Goal: Navigation & Orientation: Find specific page/section

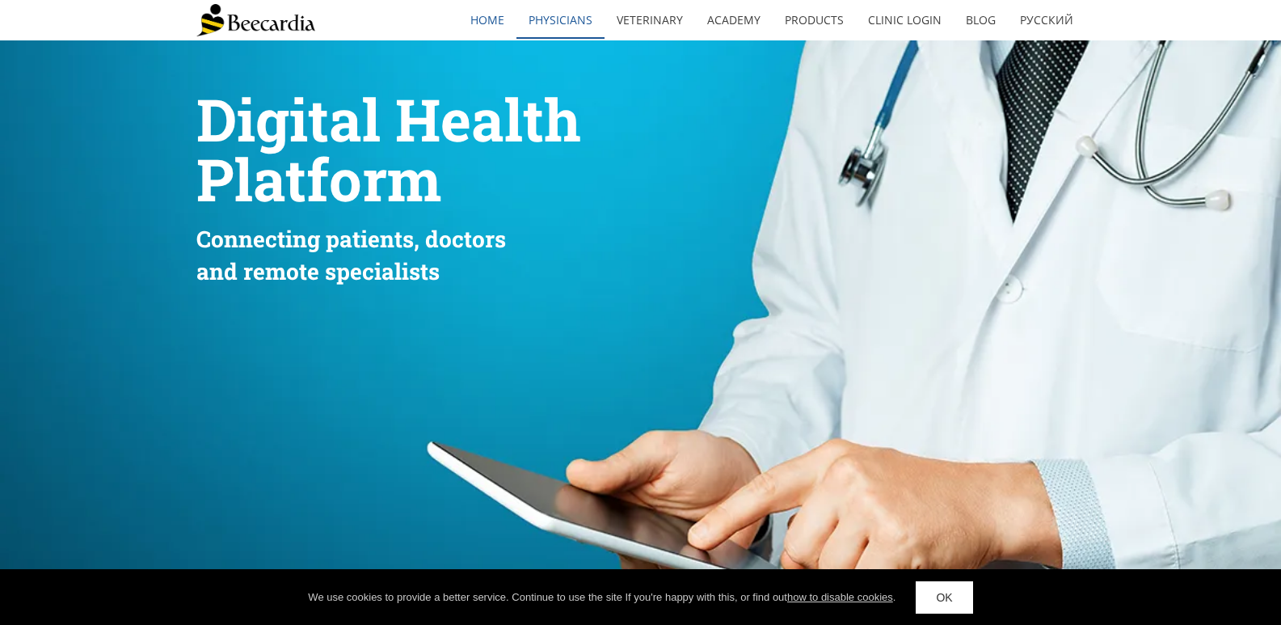
click at [568, 19] on link "Physicians" at bounding box center [560, 20] width 88 height 37
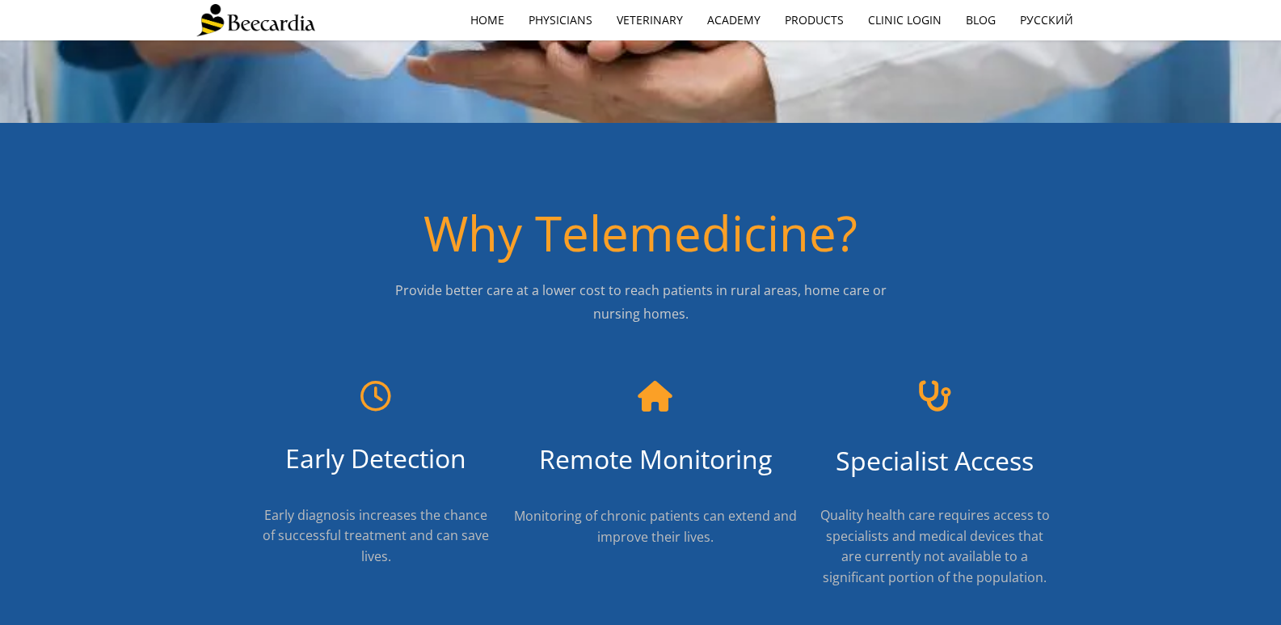
scroll to position [566, 0]
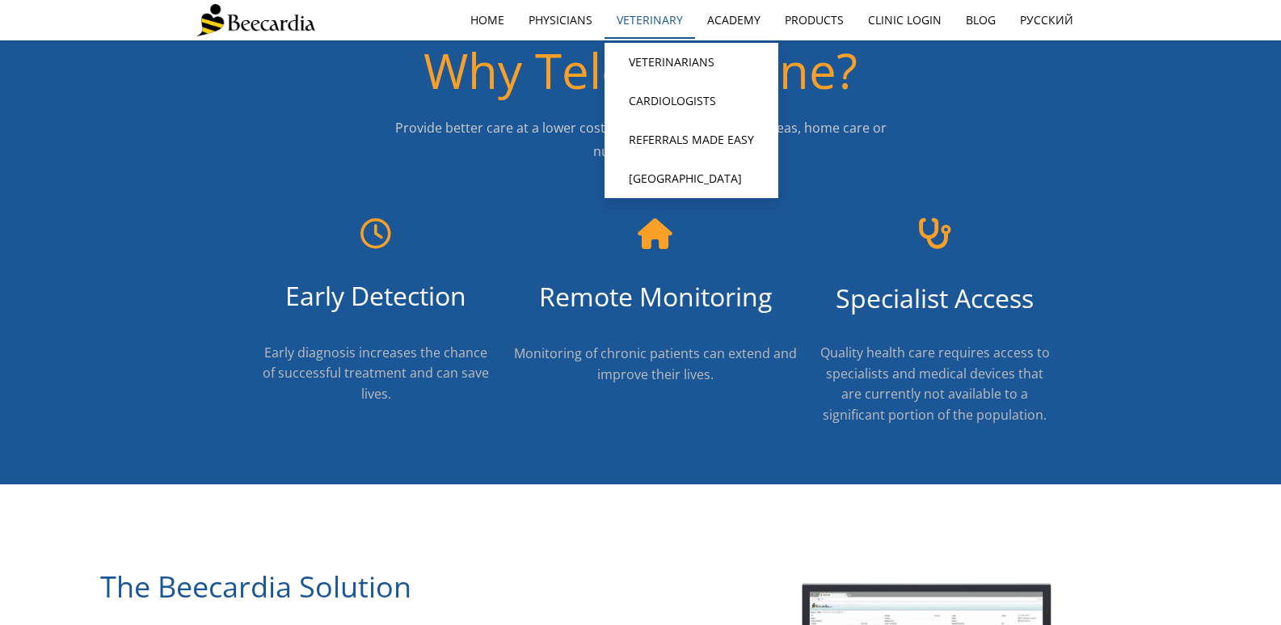
click at [661, 19] on link "Veterinary" at bounding box center [650, 20] width 91 height 37
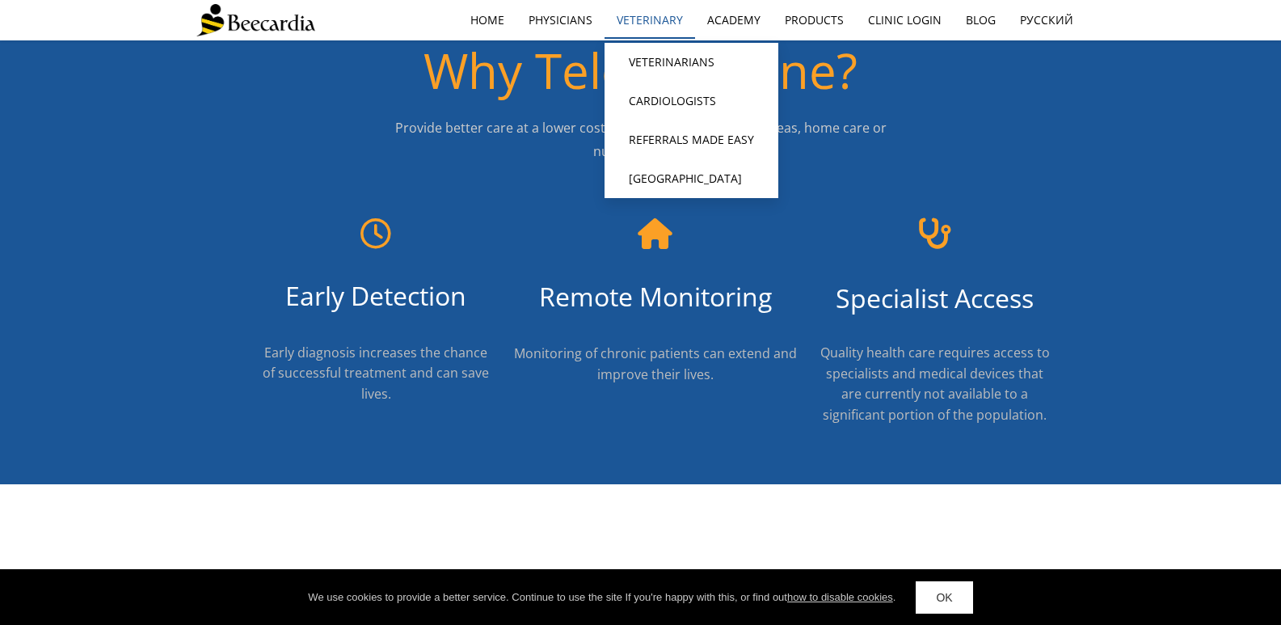
scroll to position [564, 0]
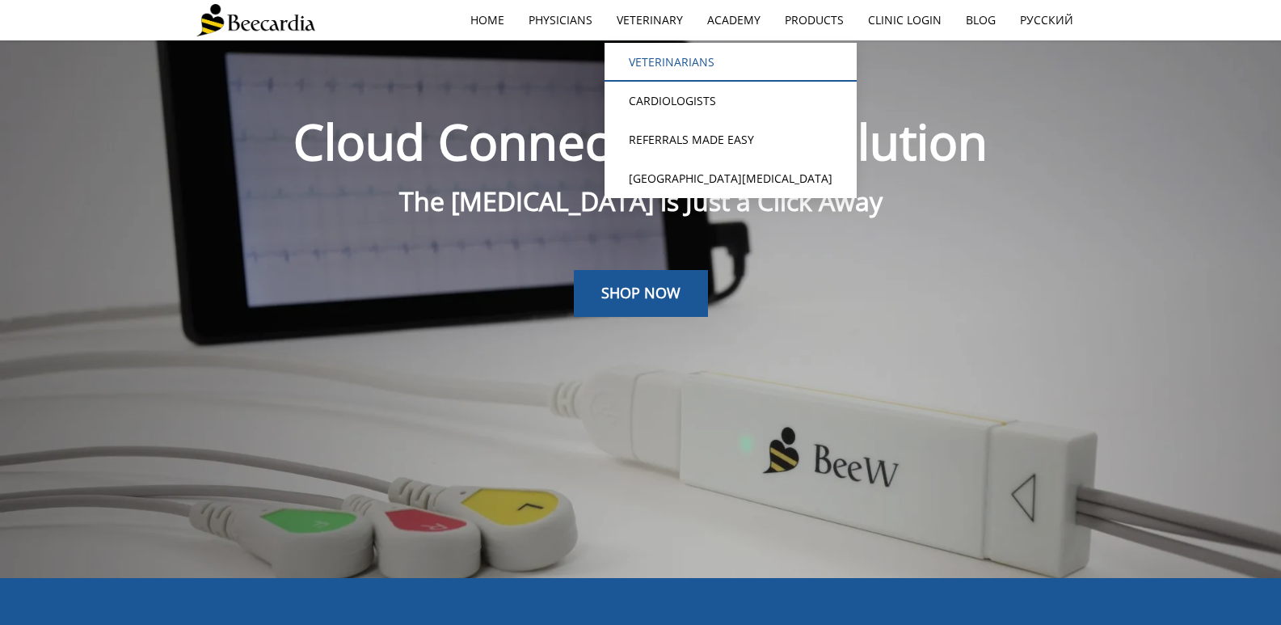
scroll to position [40, 0]
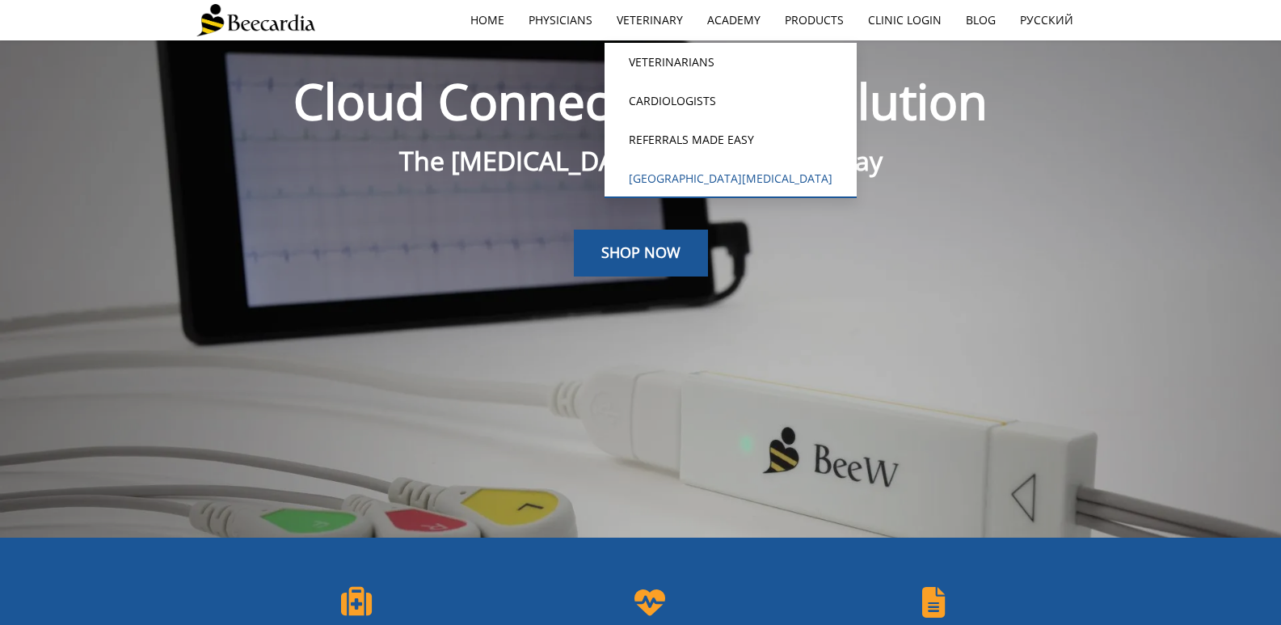
click at [706, 168] on link "[GEOGRAPHIC_DATA][MEDICAL_DATA]" at bounding box center [731, 178] width 252 height 39
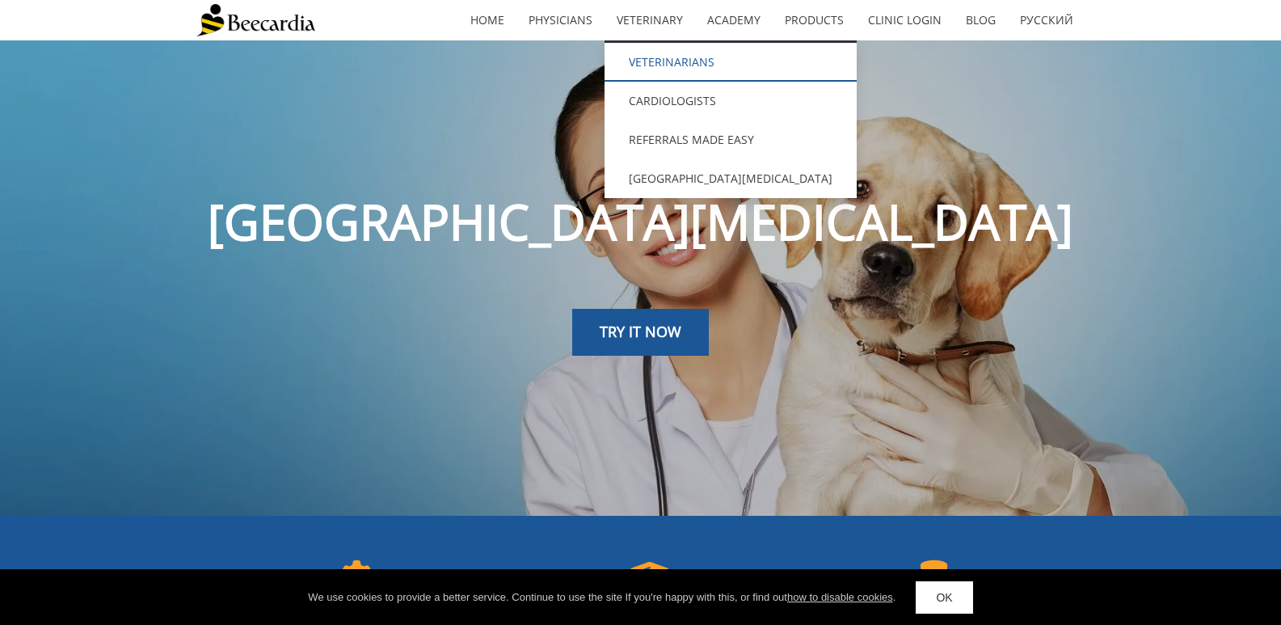
click at [632, 55] on link "Veterinarians" at bounding box center [731, 62] width 252 height 39
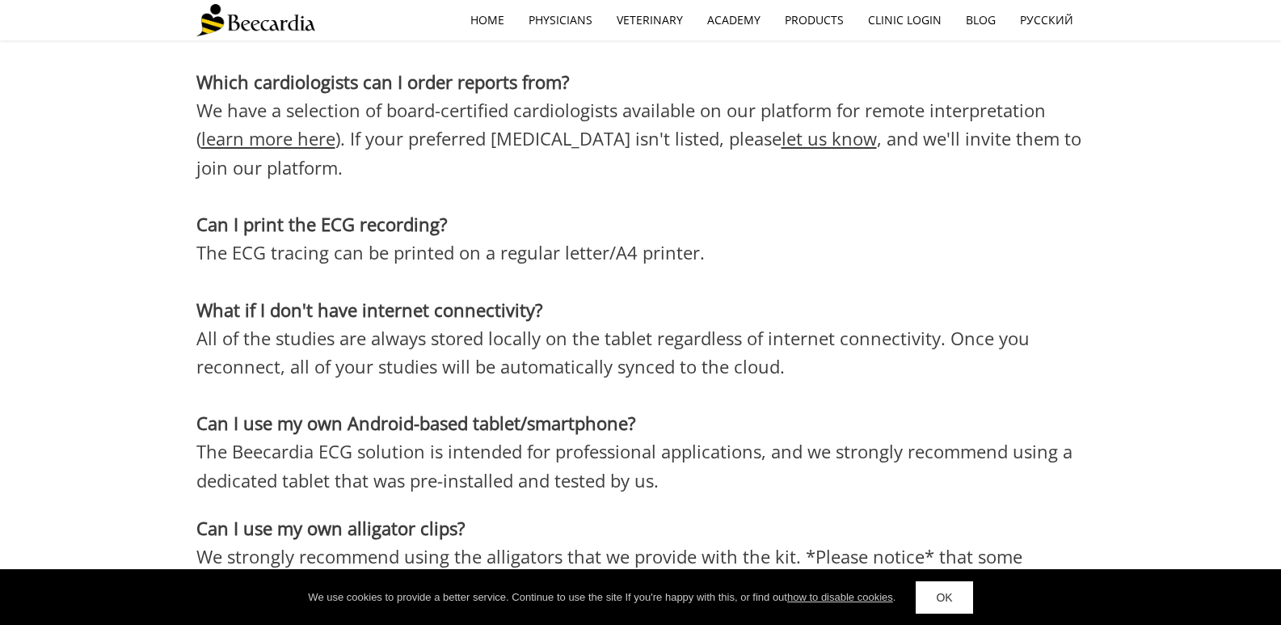
scroll to position [4806, 0]
